Goal: Task Accomplishment & Management: Use online tool/utility

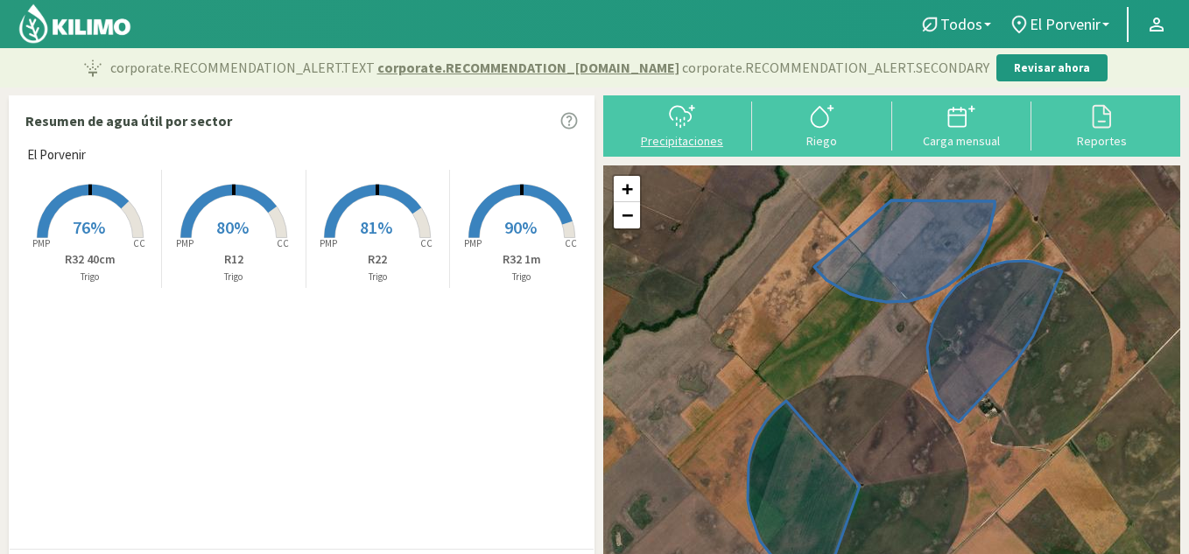
click at [696, 135] on div "Precipitaciones" at bounding box center [682, 141] width 130 height 12
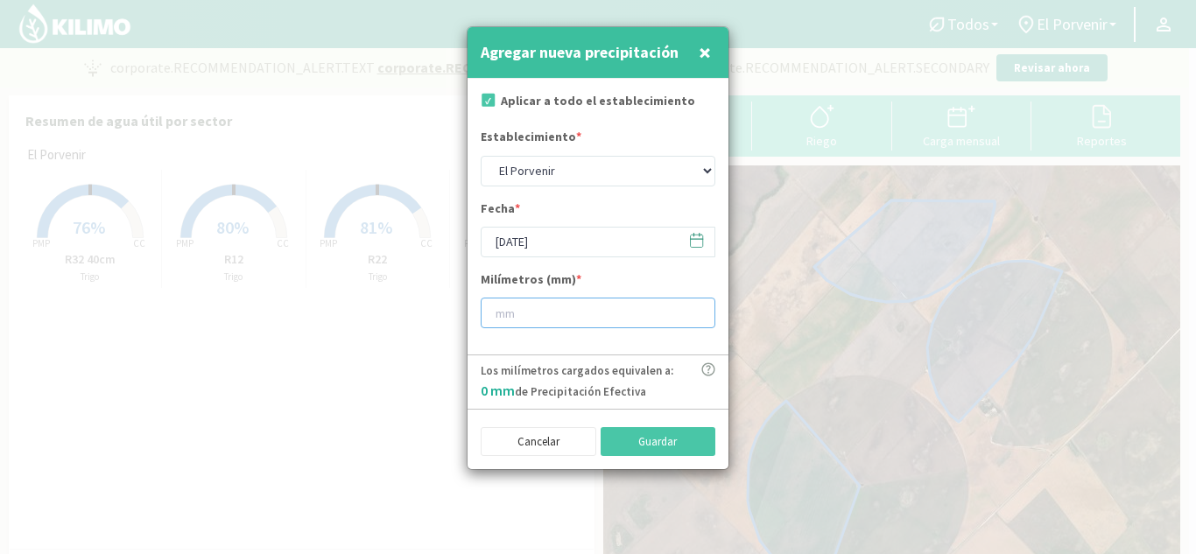
click at [554, 321] on input "number" at bounding box center [598, 313] width 235 height 31
type input "18"
click at [660, 440] on button "Guardar" at bounding box center [658, 442] width 116 height 30
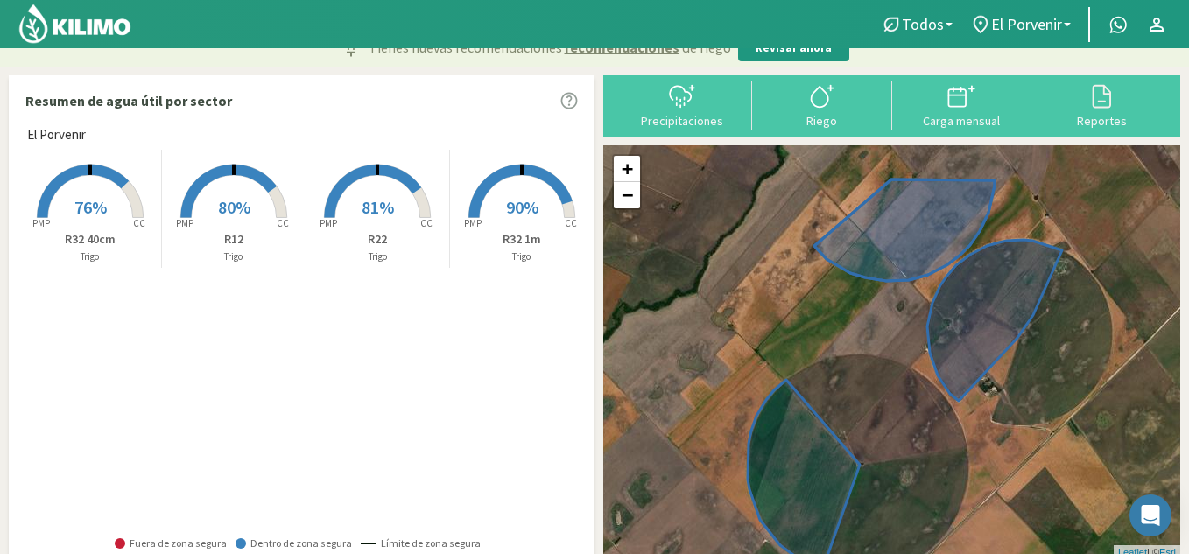
scroll to position [21, 0]
click at [105, 186] on rect at bounding box center [90, 219] width 140 height 140
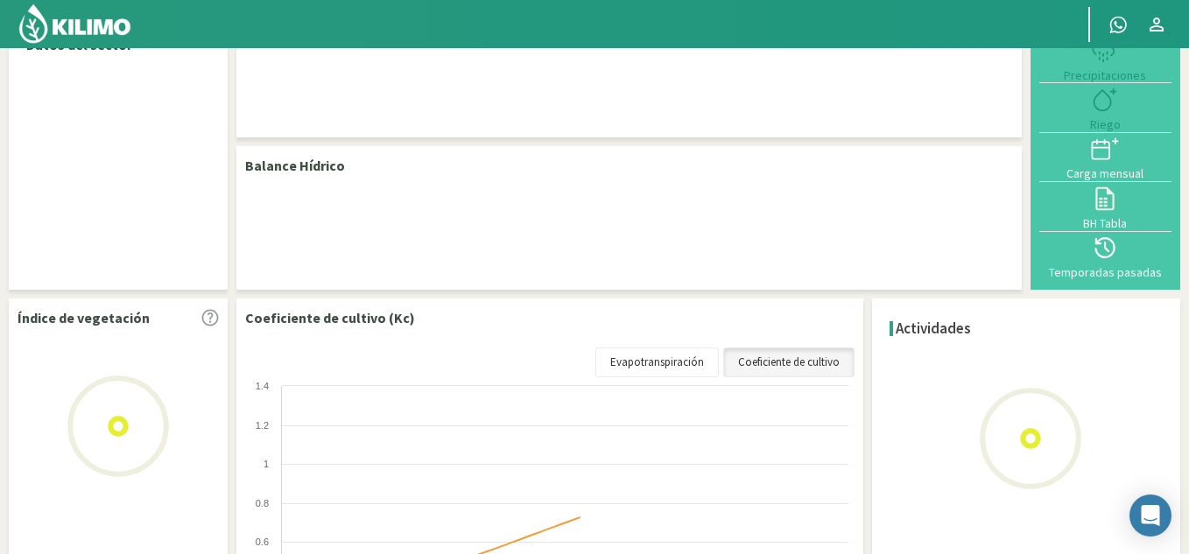
select select "3: Object"
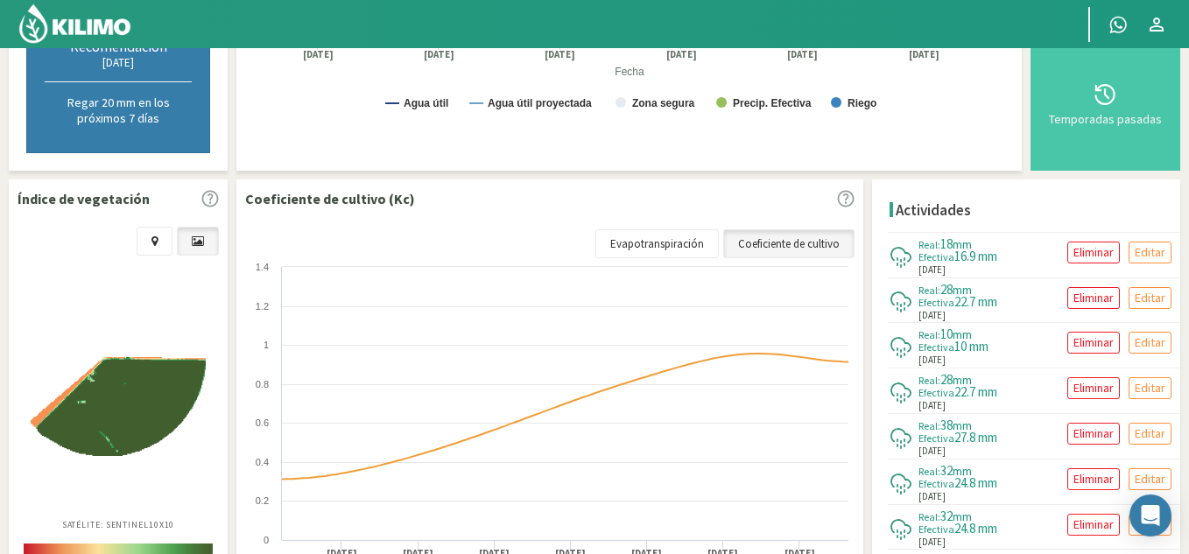
scroll to position [492, 0]
